Goal: Task Accomplishment & Management: Use online tool/utility

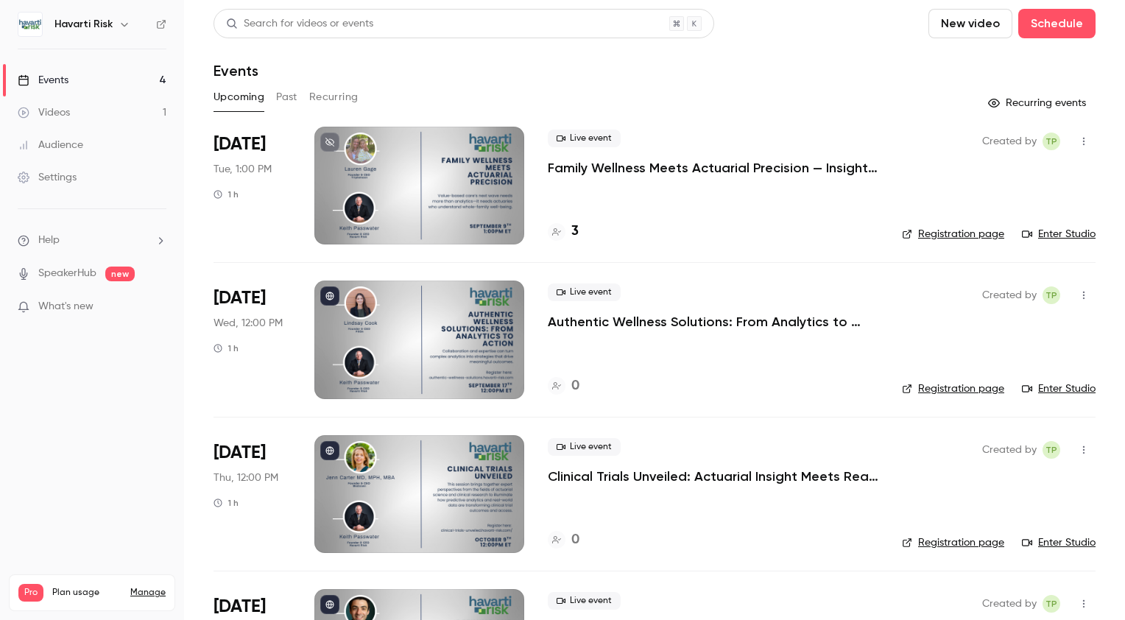
click at [646, 169] on p "Family Wellness Meets Actuarial Precision — Insights from Triplemoon’s [PERSON_…" at bounding box center [713, 168] width 331 height 18
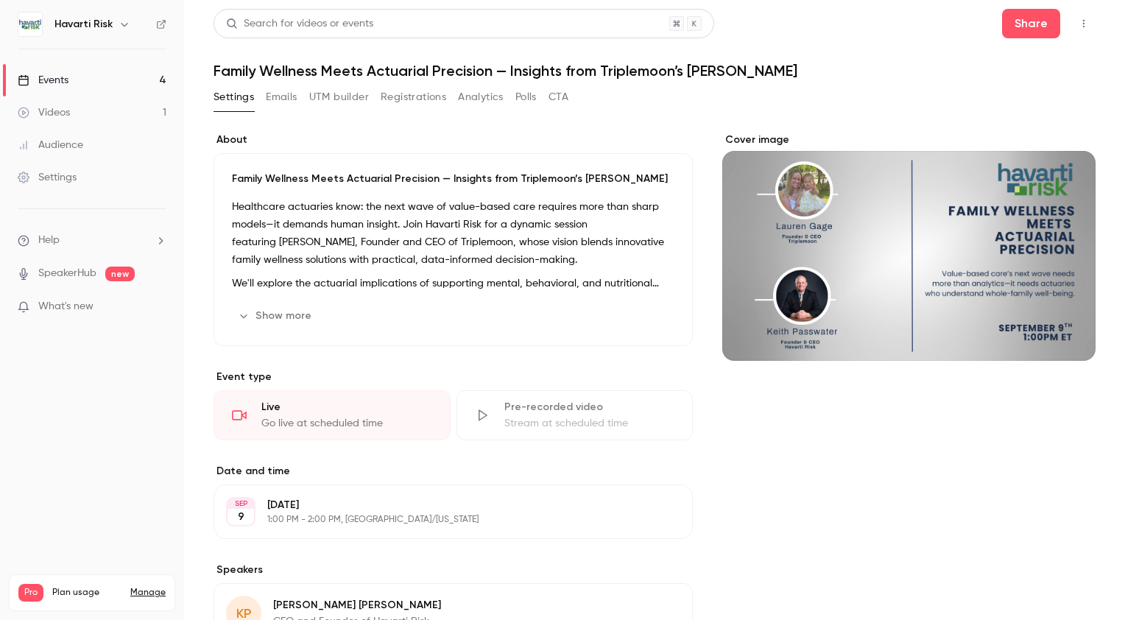
click at [284, 420] on div "Go live at scheduled time" at bounding box center [346, 423] width 171 height 15
click at [395, 99] on button "Registrations" at bounding box center [414, 97] width 66 height 24
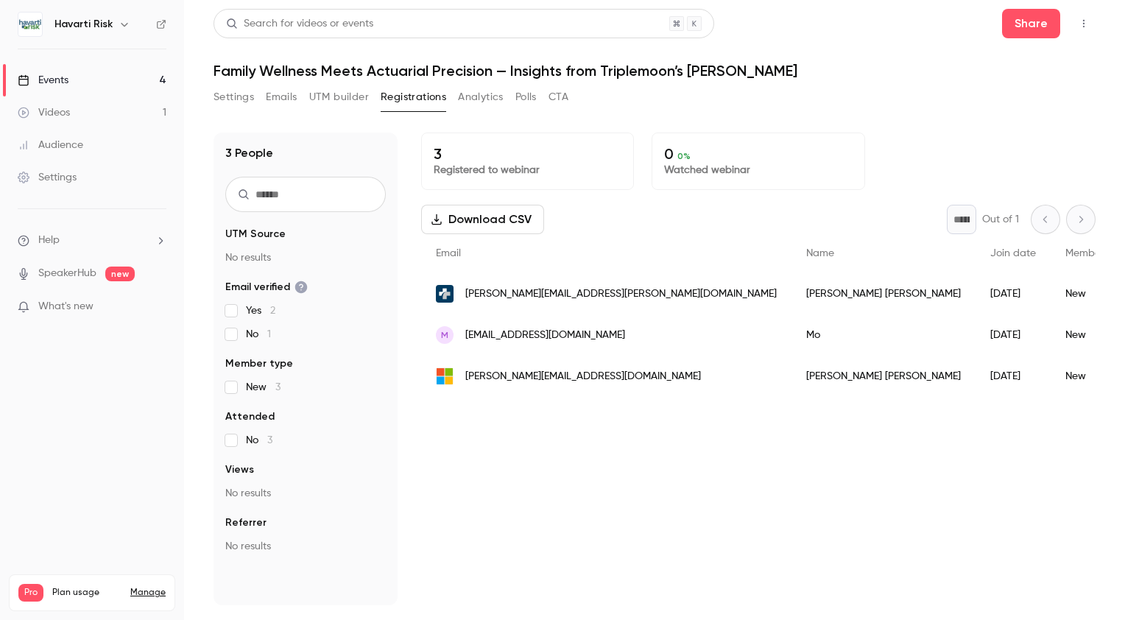
click at [59, 79] on div "Events" at bounding box center [43, 80] width 51 height 15
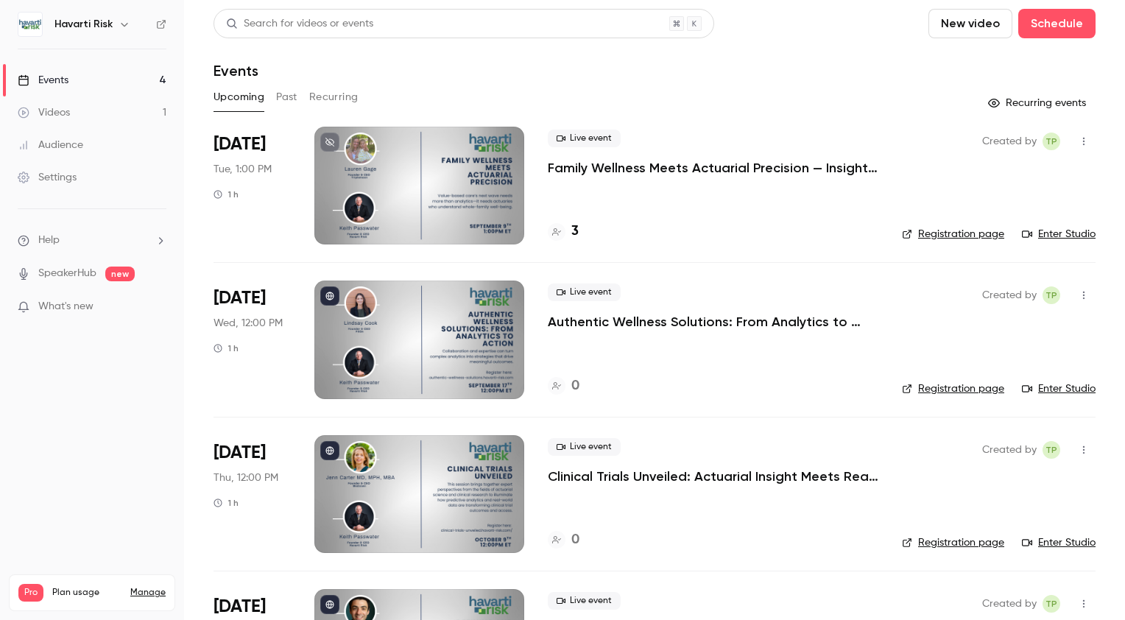
click at [1078, 143] on icon "button" at bounding box center [1084, 141] width 12 height 10
click at [973, 216] on div "Invite to Studio" at bounding box center [1016, 217] width 112 height 15
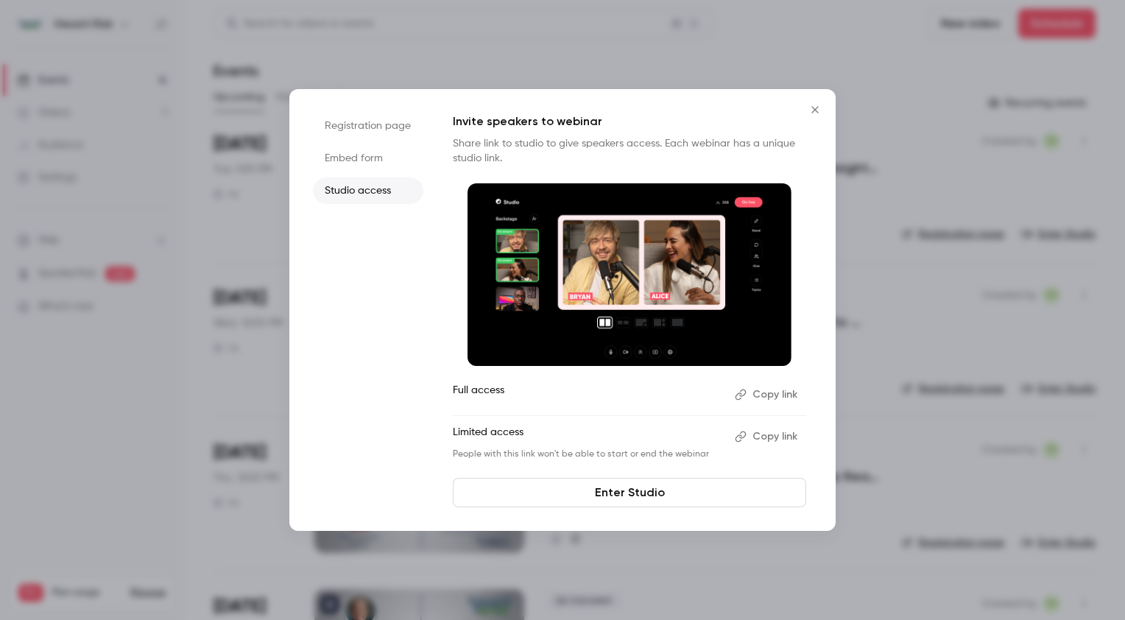
click at [777, 434] on button "Copy link" at bounding box center [767, 437] width 77 height 24
click at [571, 493] on link "Enter Studio" at bounding box center [629, 492] width 353 height 29
